Goal: Book appointment/travel/reservation

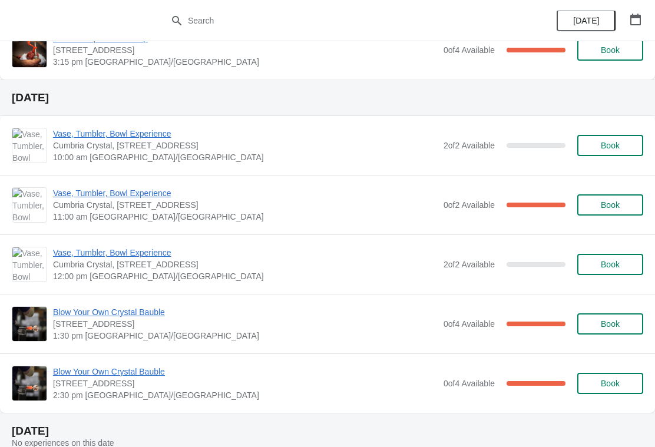
scroll to position [265, 0]
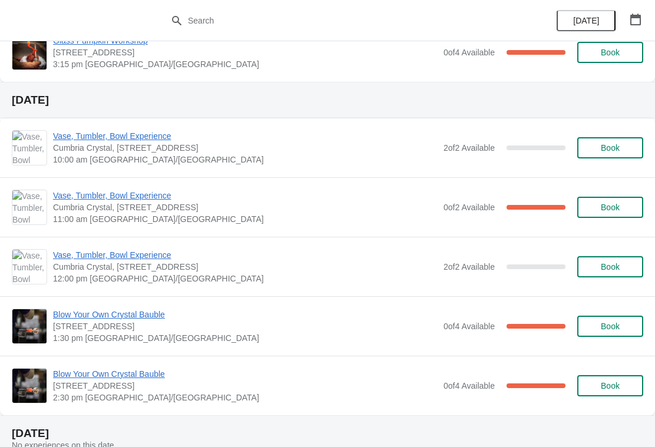
click at [602, 275] on button "Book" at bounding box center [611, 266] width 66 height 21
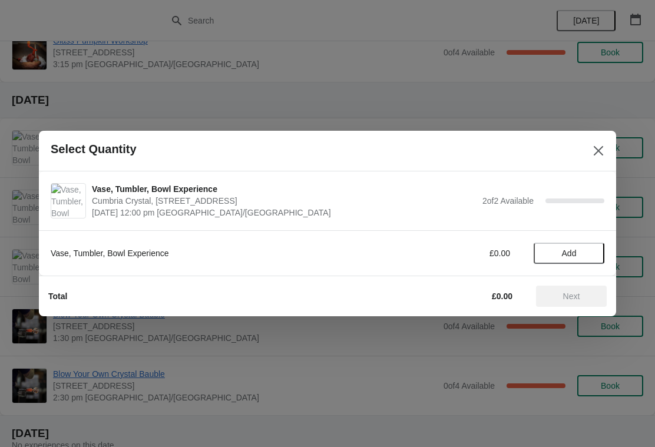
click at [581, 255] on span "Add" at bounding box center [570, 253] width 50 height 9
click at [575, 301] on span "Next" at bounding box center [571, 296] width 17 height 9
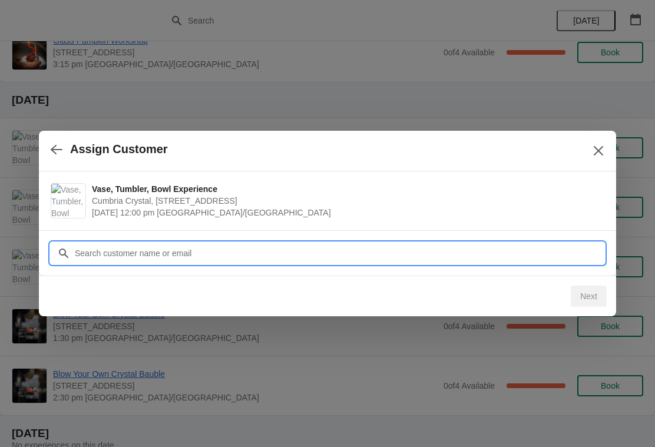
click at [312, 250] on input "Customer" at bounding box center [339, 253] width 530 height 21
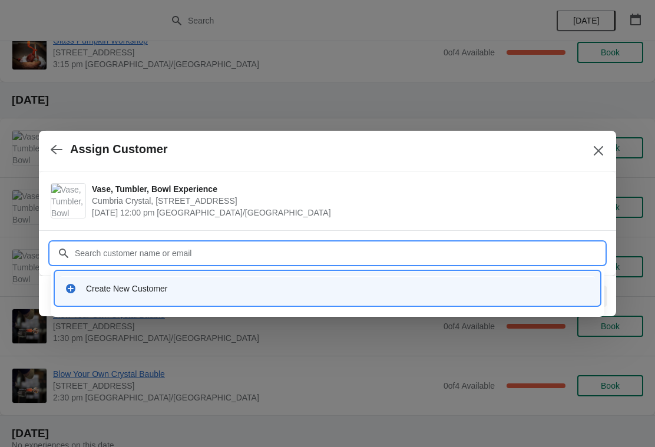
click at [118, 286] on div "Create New Customer" at bounding box center [338, 289] width 504 height 12
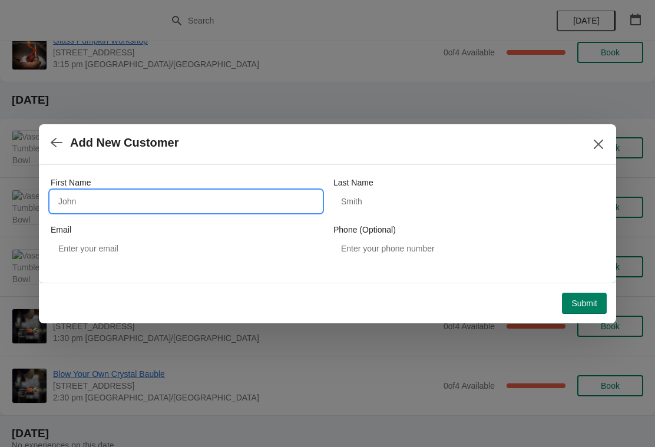
click at [135, 200] on input "First Name" at bounding box center [186, 201] width 271 height 21
type input "[PERSON_NAME]"
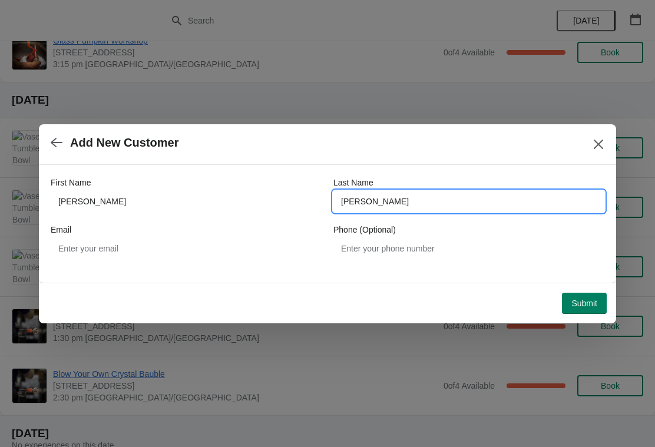
type input "[PERSON_NAME]"
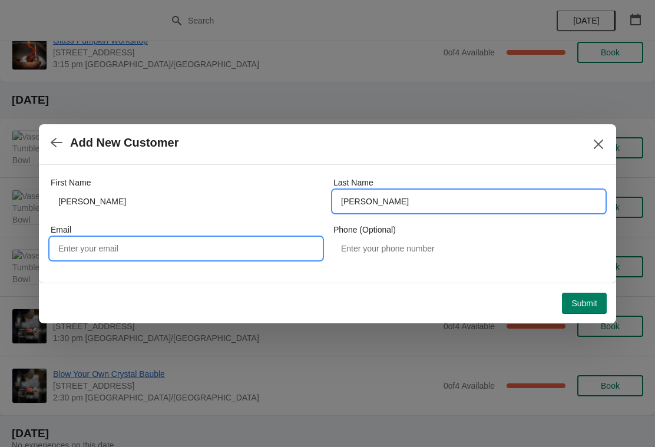
click at [213, 252] on input "Email" at bounding box center [186, 248] width 271 height 21
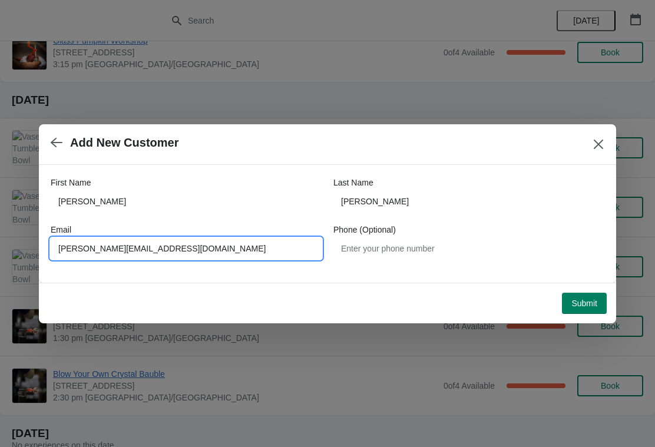
type input "[PERSON_NAME][EMAIL_ADDRESS][DOMAIN_NAME]"
click at [577, 313] on button "Submit" at bounding box center [584, 303] width 45 height 21
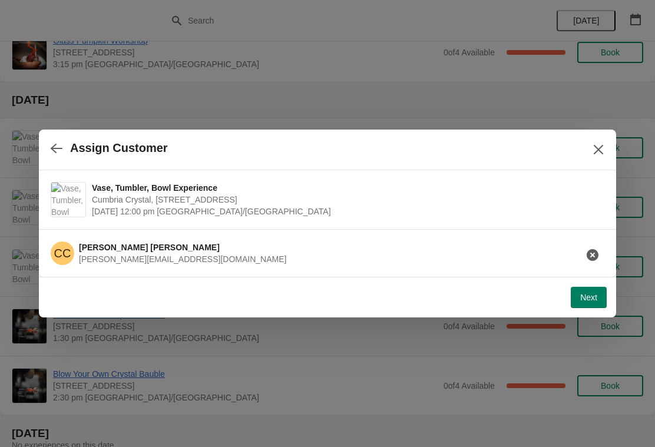
click at [586, 299] on span "Next" at bounding box center [589, 297] width 17 height 9
select select "Yes, I will collect"
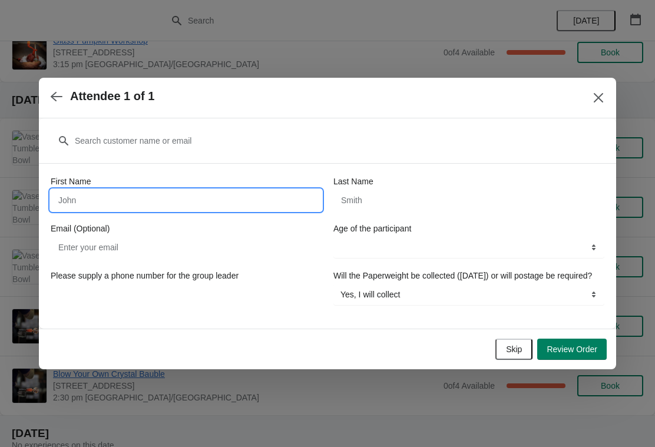
click at [238, 197] on input "First Name" at bounding box center [186, 200] width 271 height 21
type input "[PERSON_NAME]"
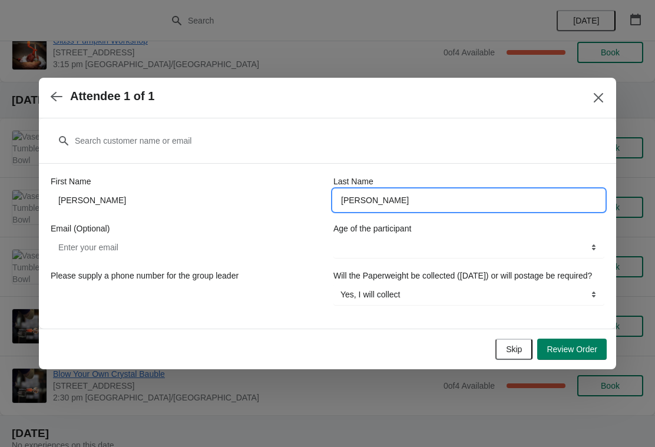
type input "[PERSON_NAME]"
click at [556, 242] on select "16+ years" at bounding box center [469, 247] width 271 height 21
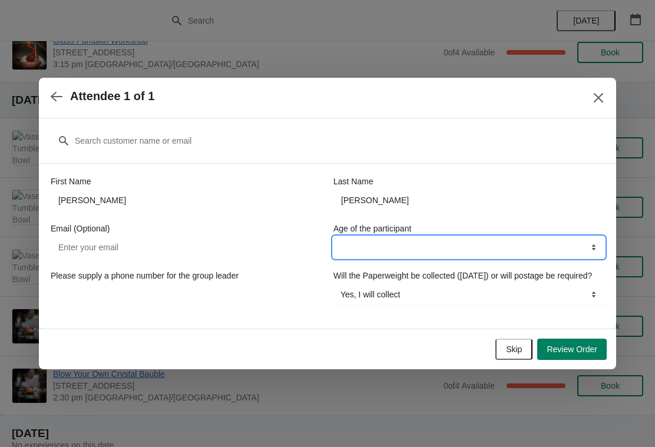
select select "16+ years"
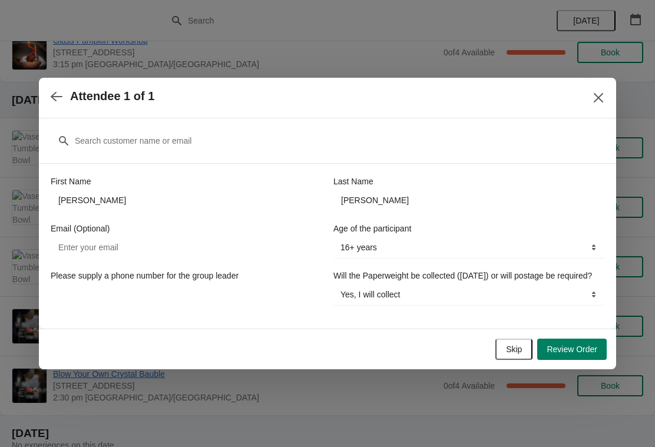
click at [572, 354] on span "Review Order" at bounding box center [572, 349] width 51 height 9
